Goal: Task Accomplishment & Management: Complete application form

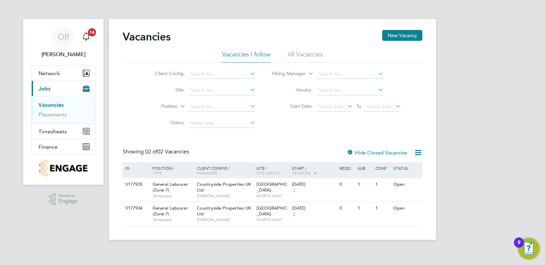
click at [55, 111] on li "Vacancies" at bounding box center [63, 107] width 51 height 10
click at [53, 115] on link "Placements" at bounding box center [52, 114] width 28 height 6
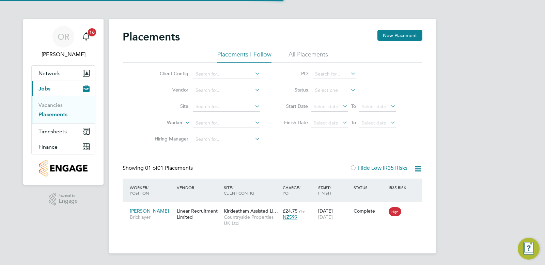
scroll to position [6, 32]
click at [297, 56] on li "All Placements" at bounding box center [307, 56] width 39 height 12
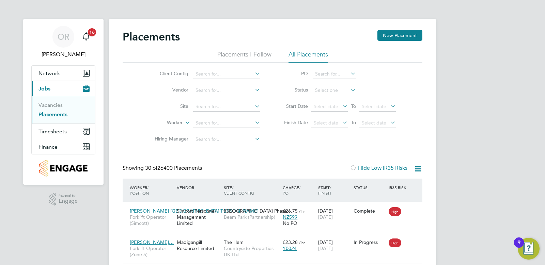
scroll to position [0, 0]
click at [204, 111] on input at bounding box center [226, 107] width 67 height 10
click at [212, 108] on input "linear" at bounding box center [226, 107] width 67 height 10
click at [209, 130] on li "Summer [GEOGRAPHIC_DATA]" at bounding box center [255, 134] width 124 height 9
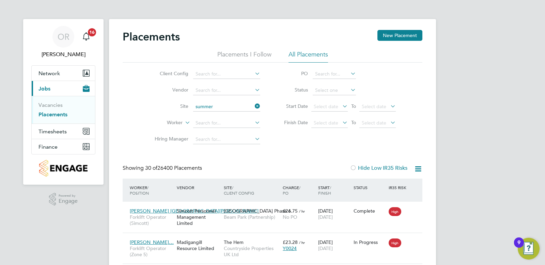
type input "[GEOGRAPHIC_DATA]"
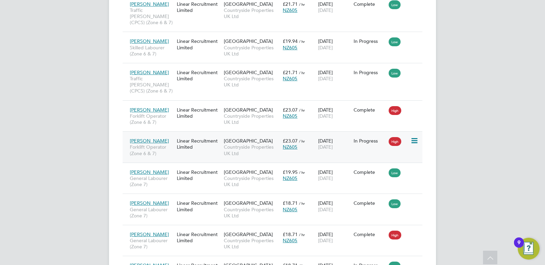
click at [184, 134] on div "Linear Recruitment Limited" at bounding box center [198, 143] width 47 height 19
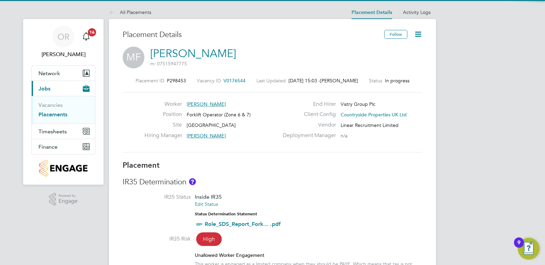
click at [420, 31] on icon at bounding box center [418, 34] width 9 height 9
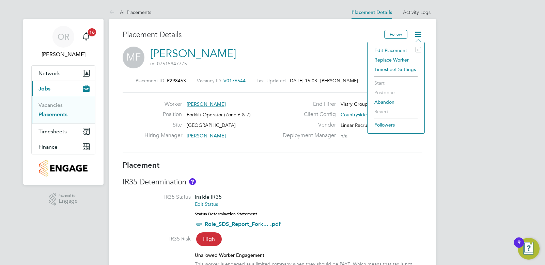
click at [390, 58] on li "Replace Worker" at bounding box center [396, 60] width 50 height 10
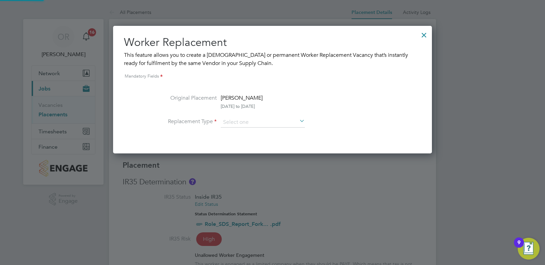
scroll to position [3, 3]
click at [291, 123] on input at bounding box center [263, 122] width 84 height 10
click at [298, 122] on icon at bounding box center [298, 122] width 0 height 10
click at [298, 120] on icon at bounding box center [298, 122] width 0 height 10
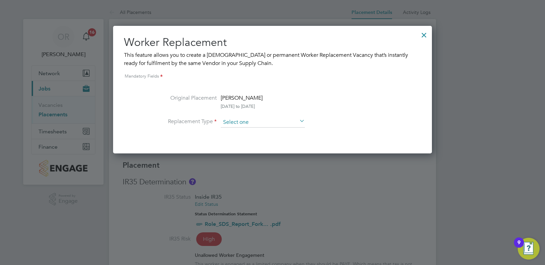
click at [286, 122] on input at bounding box center [263, 122] width 84 height 10
click at [249, 138] on li "Permanent" at bounding box center [262, 141] width 85 height 9
type input "Permanent"
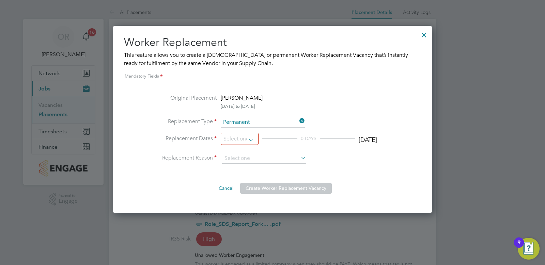
click at [249, 138] on input at bounding box center [240, 139] width 38 height 13
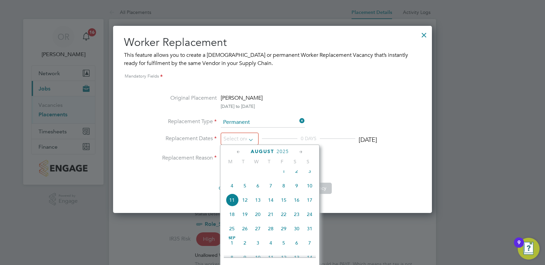
click at [284, 188] on span "8" at bounding box center [283, 185] width 13 height 13
type input "[DATE]"
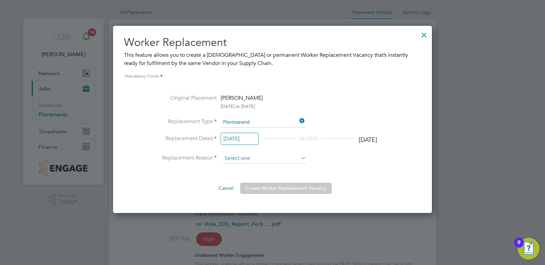
click at [266, 156] on input at bounding box center [264, 159] width 84 height 10
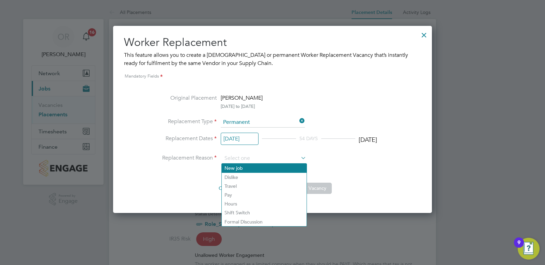
click at [245, 168] on li "New job" at bounding box center [264, 168] width 85 height 9
type input "New job"
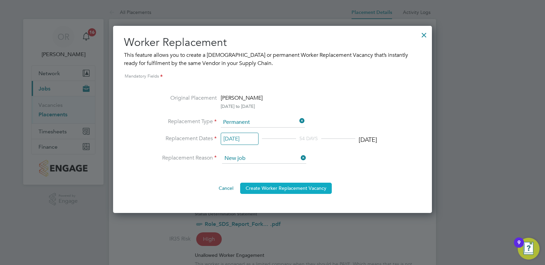
click at [270, 189] on button "Create Worker Replacement Vacancy" at bounding box center [286, 188] width 92 height 11
